Goal: Information Seeking & Learning: Learn about a topic

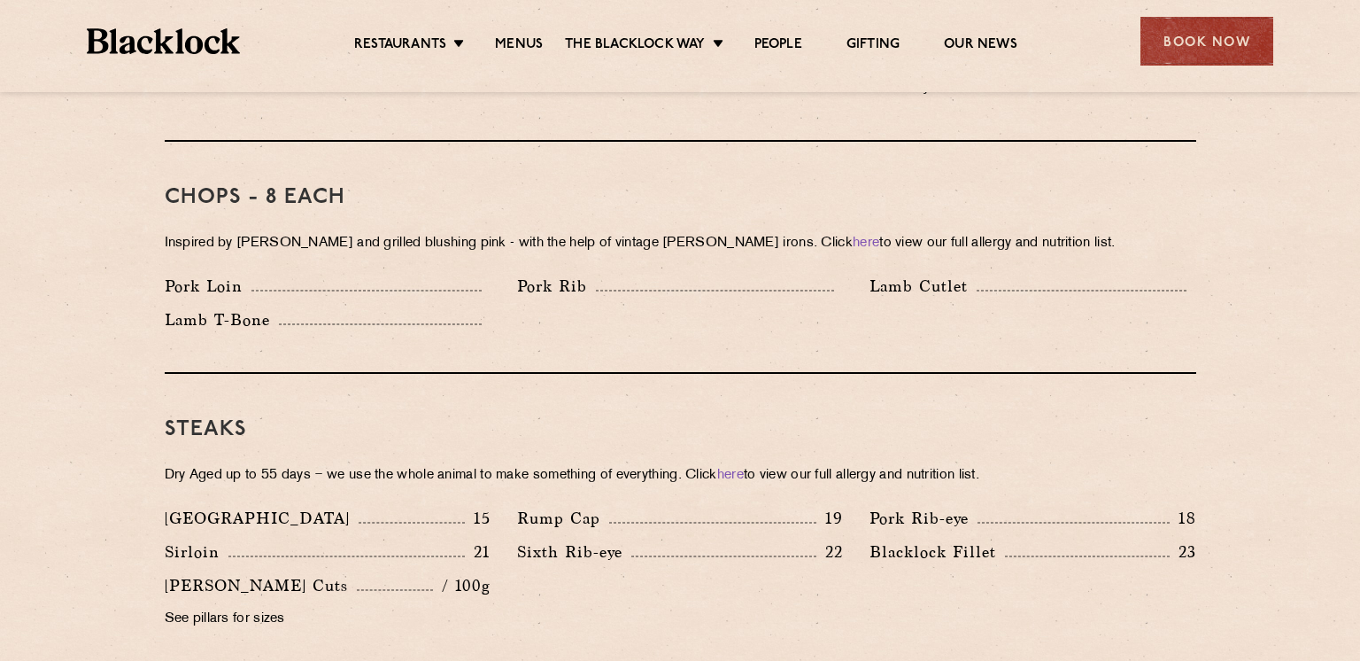
scroll to position [1344, 0]
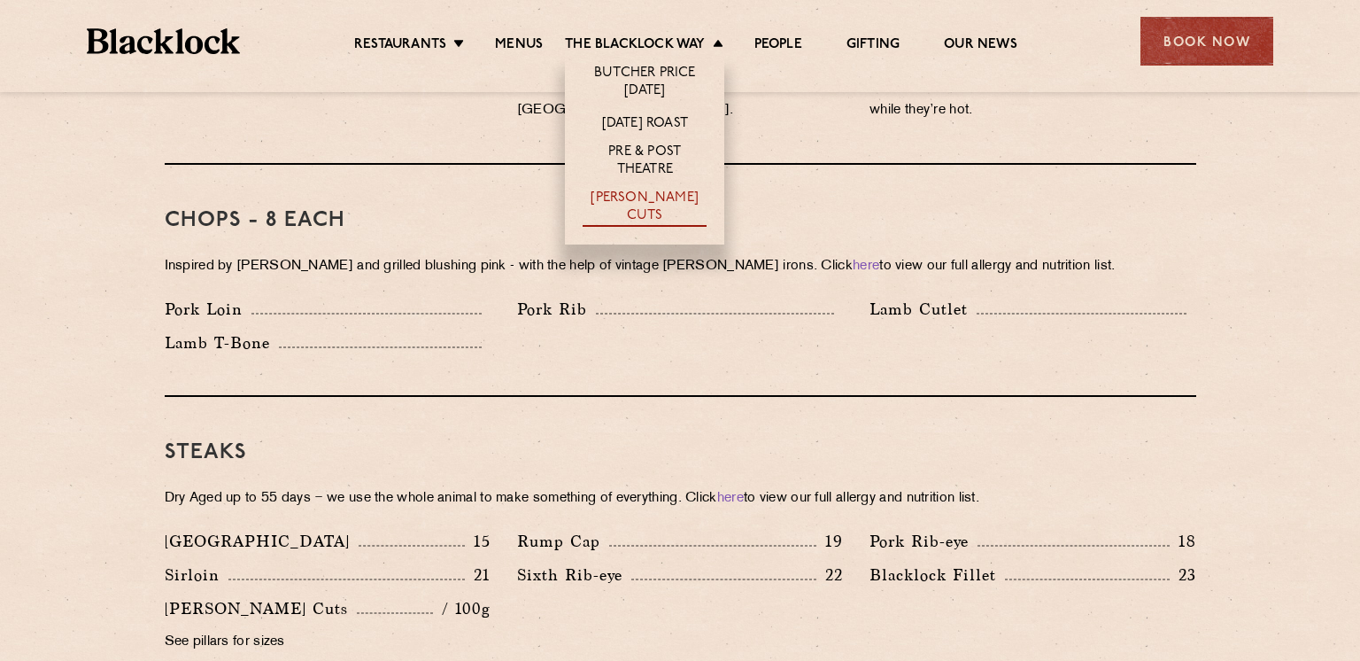
click at [641, 202] on link "[PERSON_NAME] Cuts" at bounding box center [645, 208] width 124 height 37
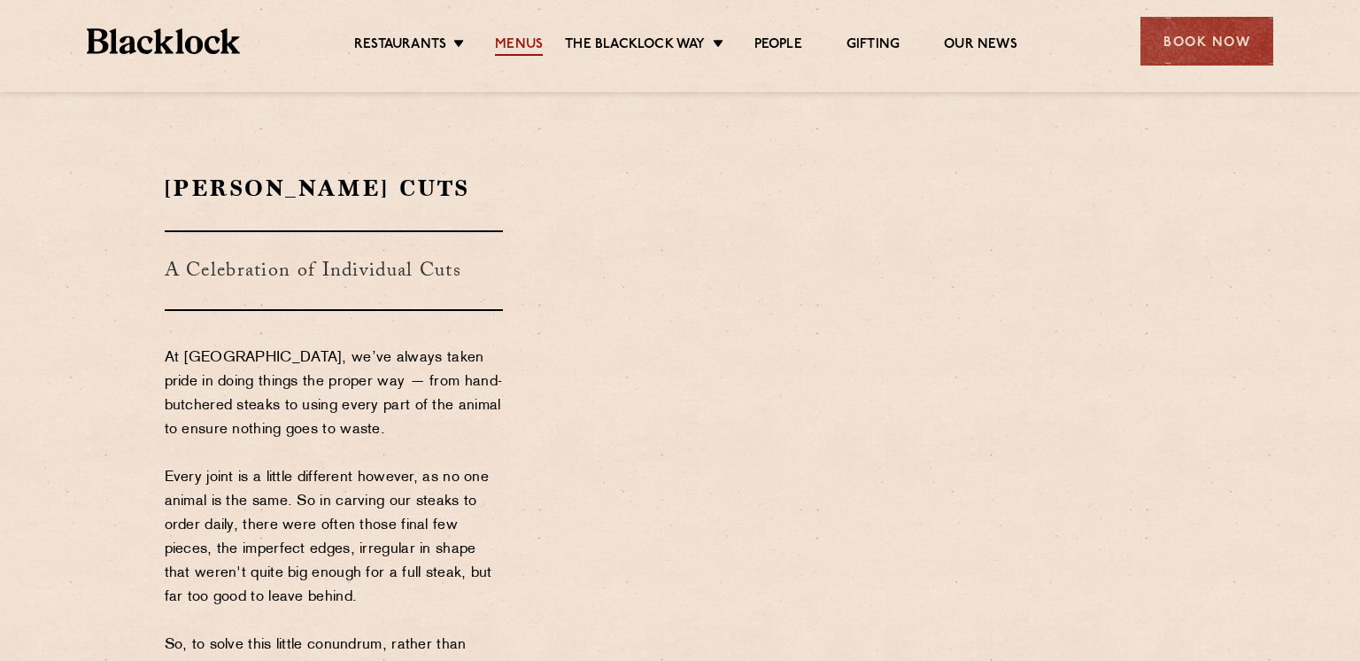
click at [514, 50] on link "Menus" at bounding box center [519, 45] width 48 height 19
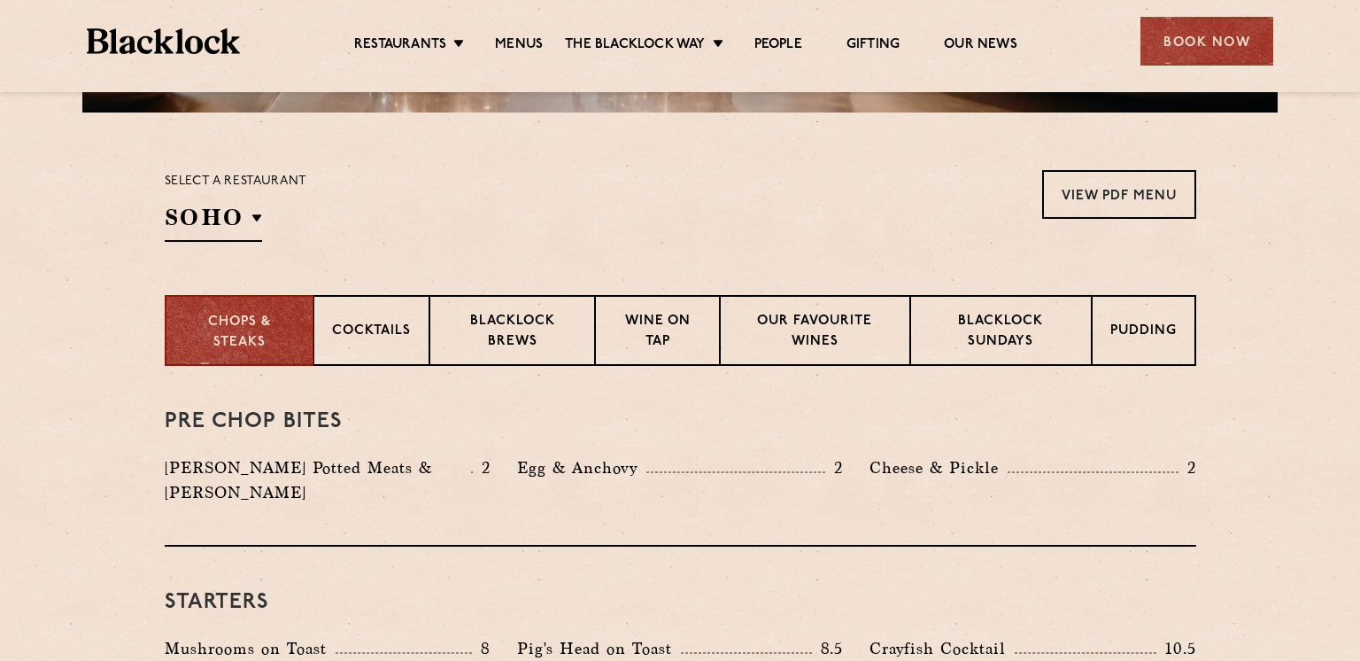
scroll to position [523, 0]
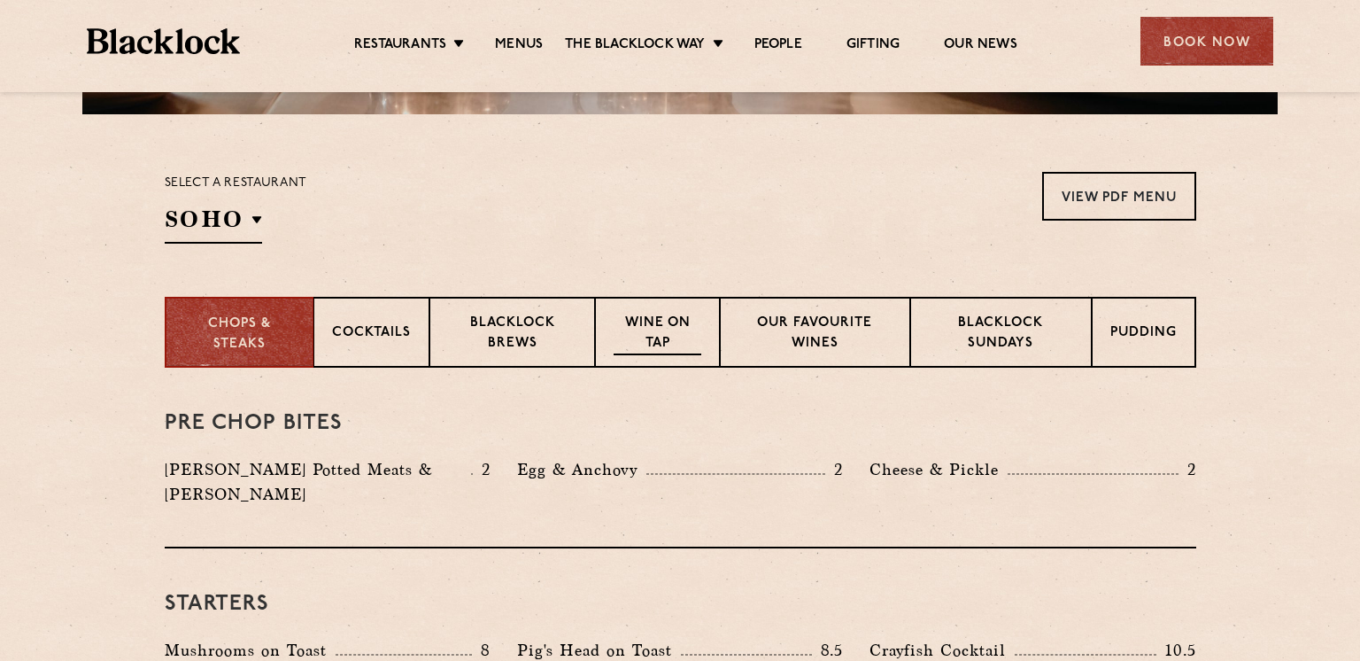
click at [675, 330] on p "Wine on Tap" at bounding box center [657, 334] width 87 height 42
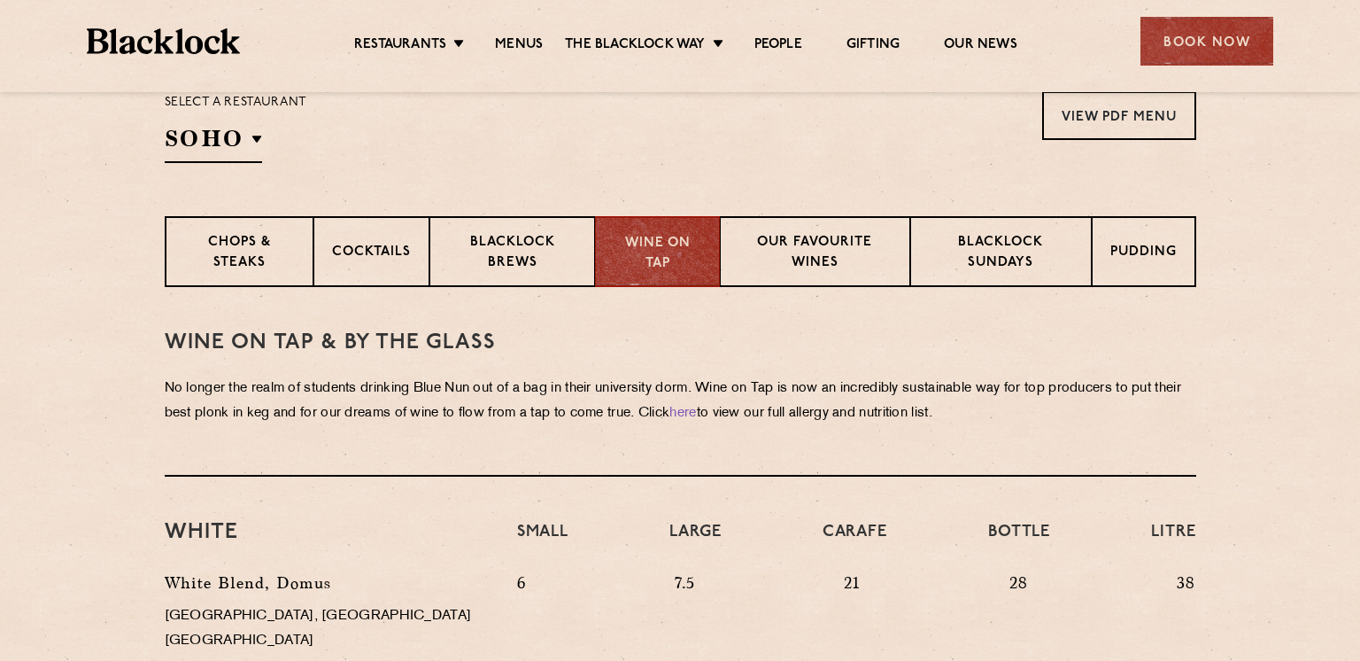
scroll to position [643, 0]
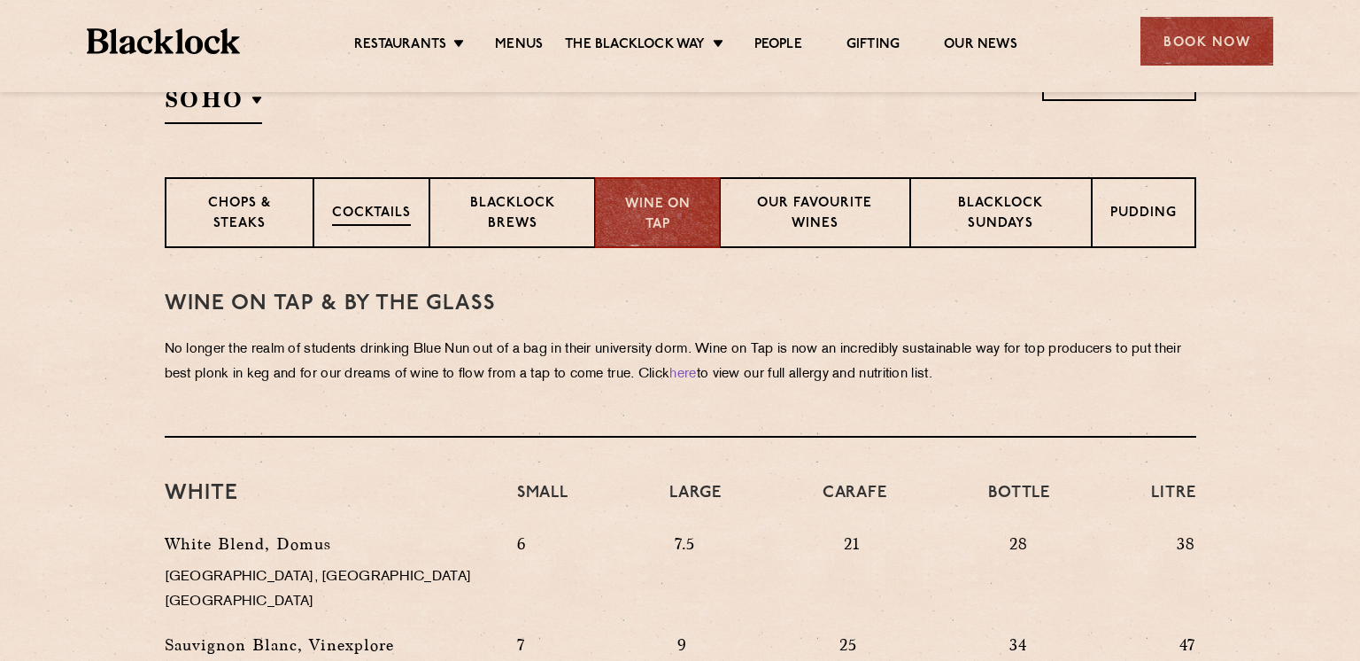
click at [371, 201] on div "Cocktails" at bounding box center [371, 212] width 116 height 71
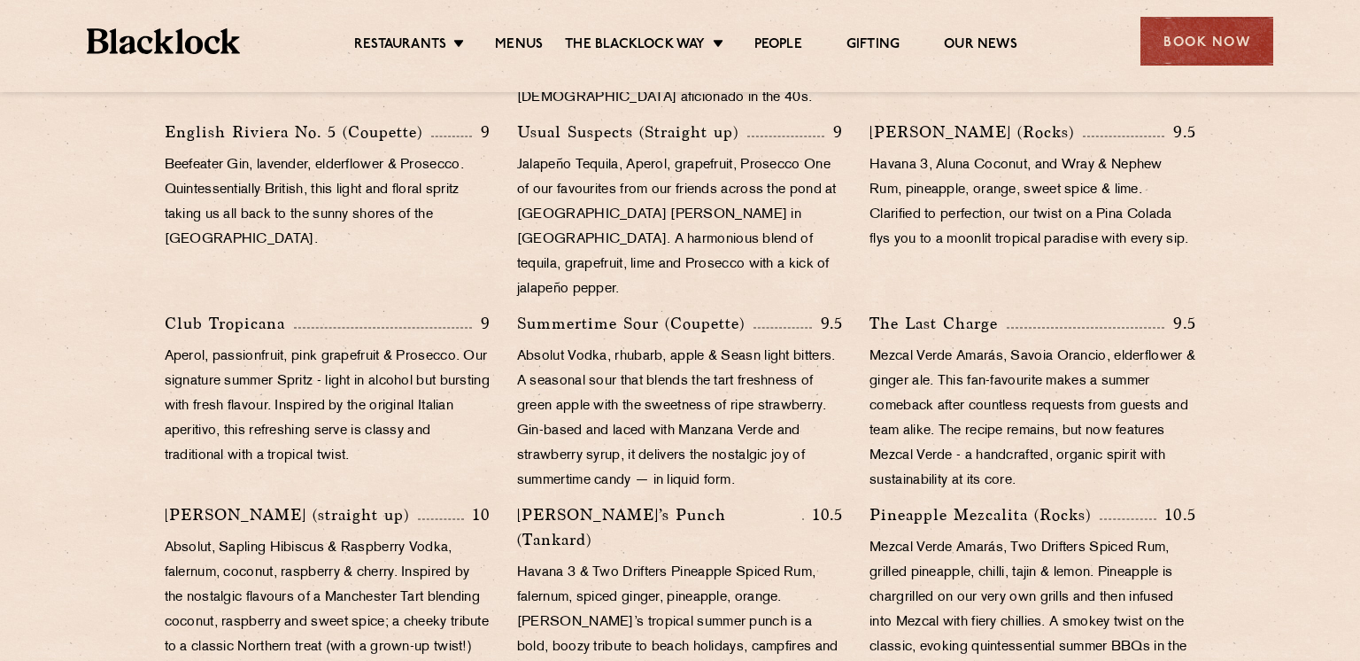
scroll to position [662, 0]
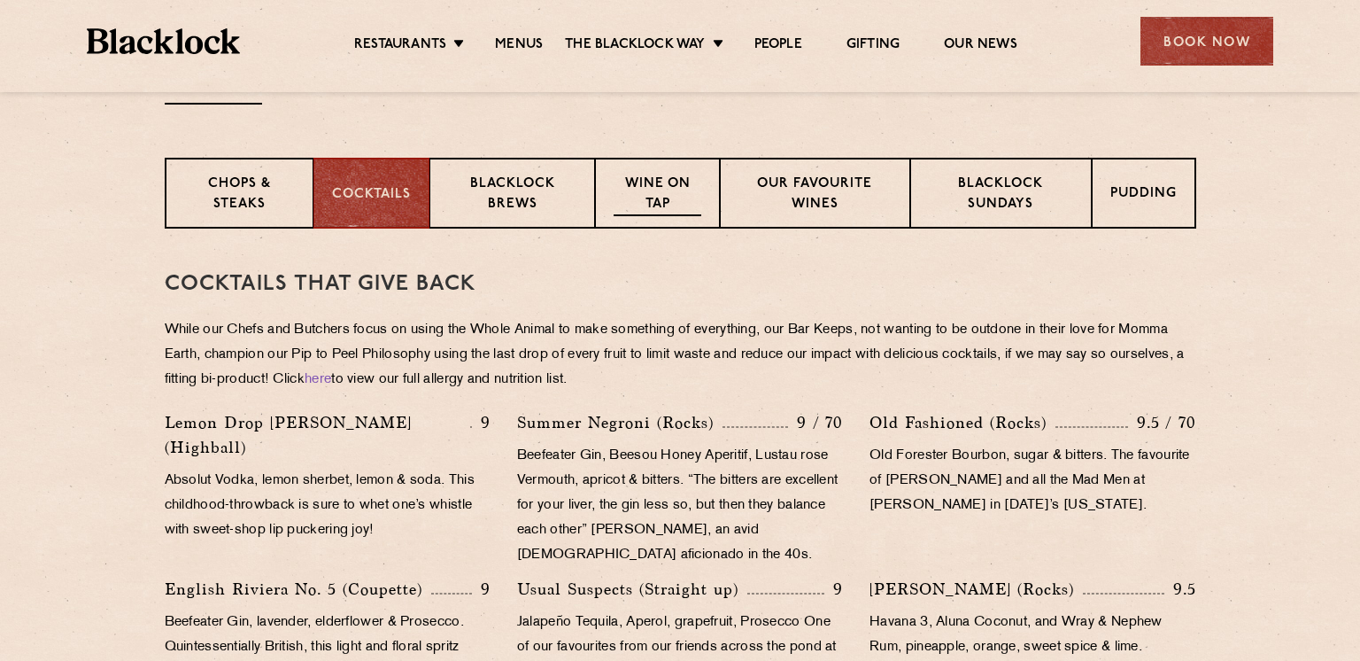
click at [678, 202] on p "Wine on Tap" at bounding box center [657, 195] width 87 height 42
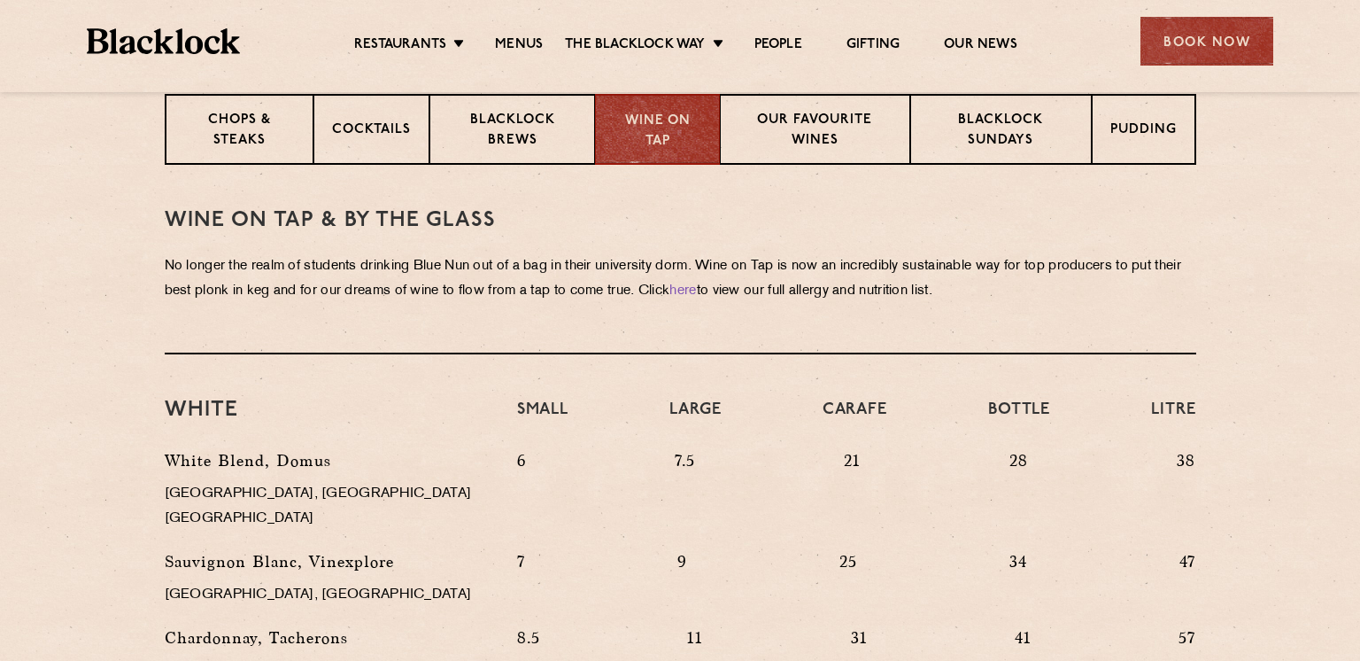
scroll to position [549, 0]
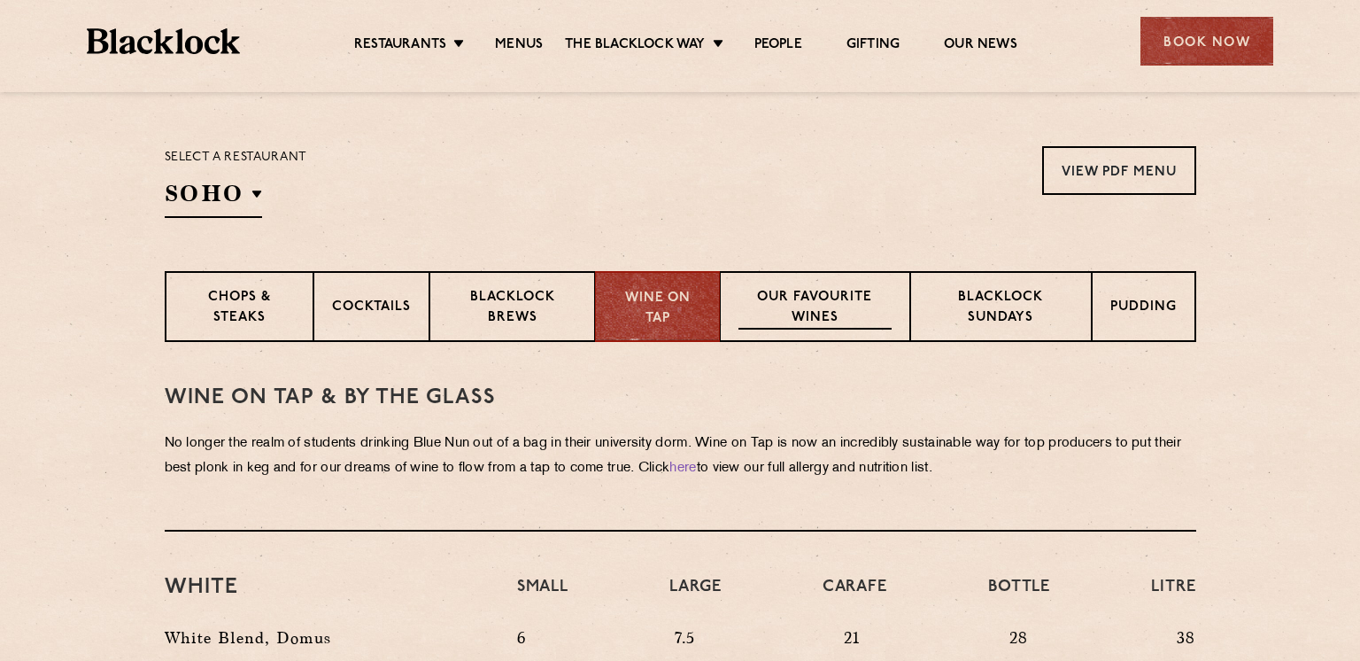
click at [789, 313] on p "Our favourite wines" at bounding box center [815, 309] width 153 height 42
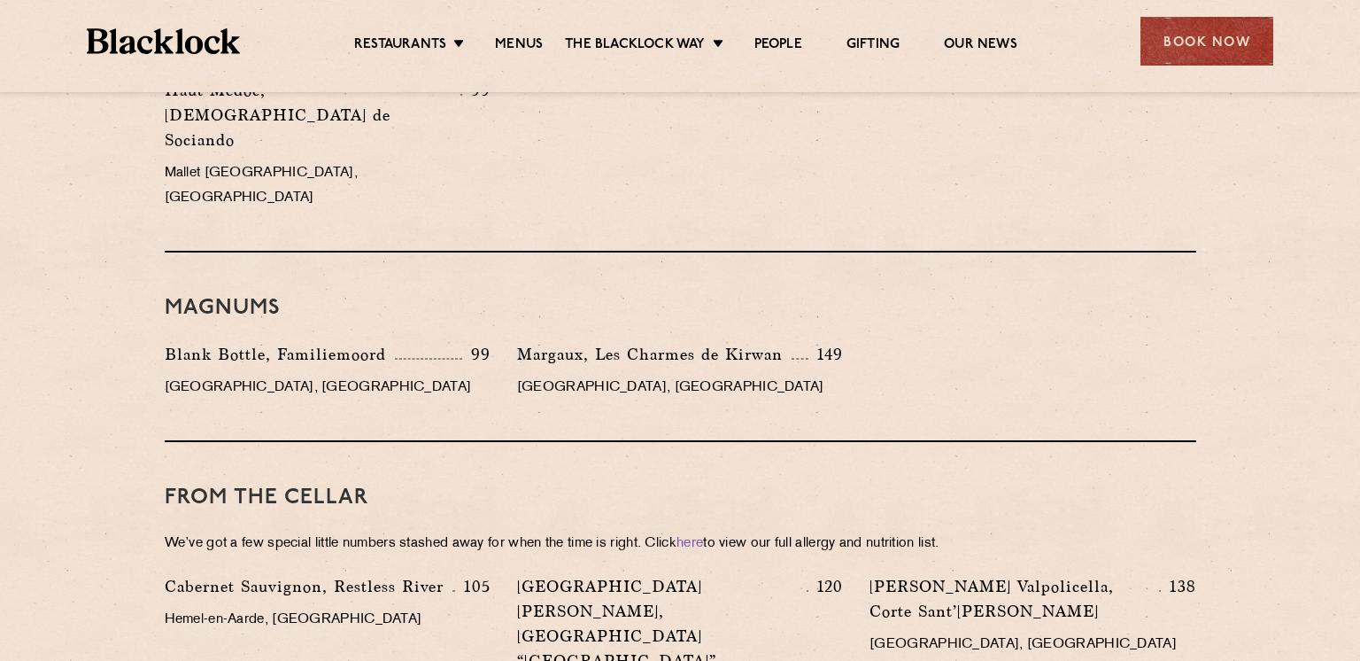
scroll to position [3149, 0]
